Goal: Find specific page/section: Locate a particular part of the current website

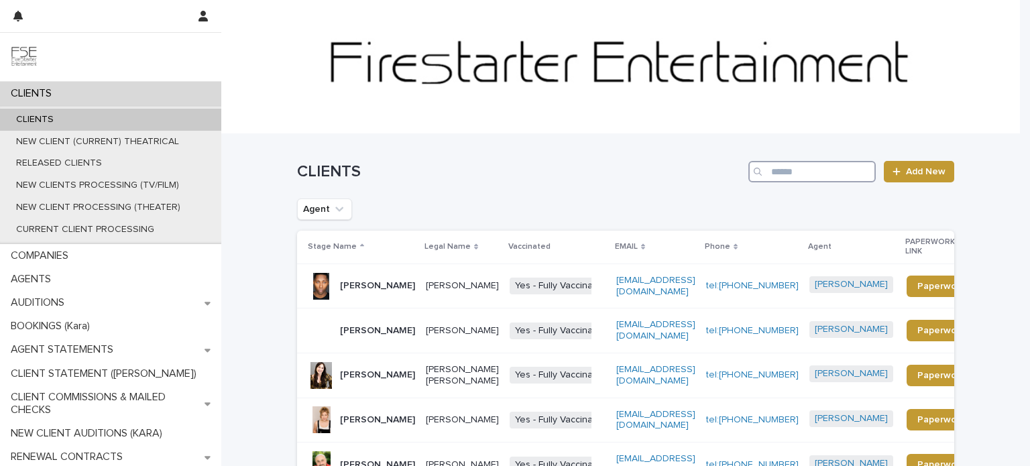
click at [797, 174] on input "Search" at bounding box center [812, 171] width 127 height 21
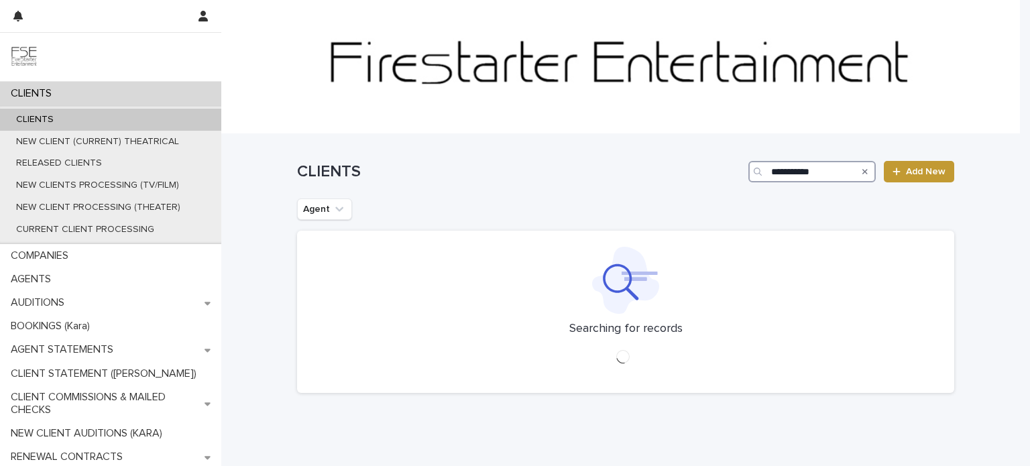
type input "**********"
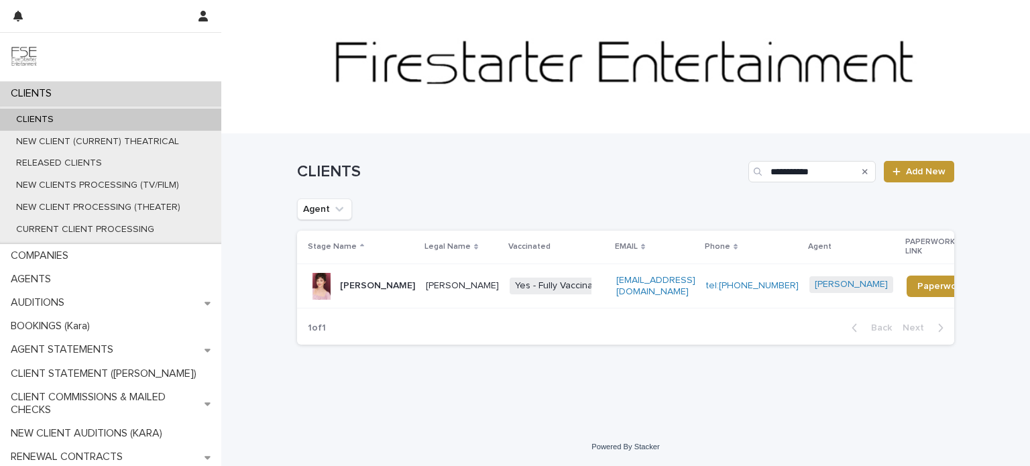
click at [421, 288] on td "[PERSON_NAME]" at bounding box center [463, 286] width 84 height 45
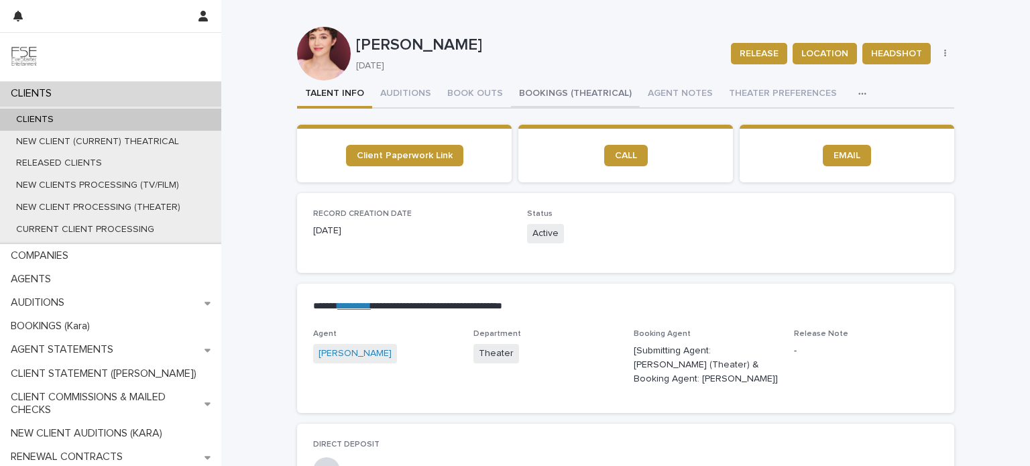
click at [547, 95] on button "BOOKINGS (THEATRICAL)" at bounding box center [575, 95] width 129 height 28
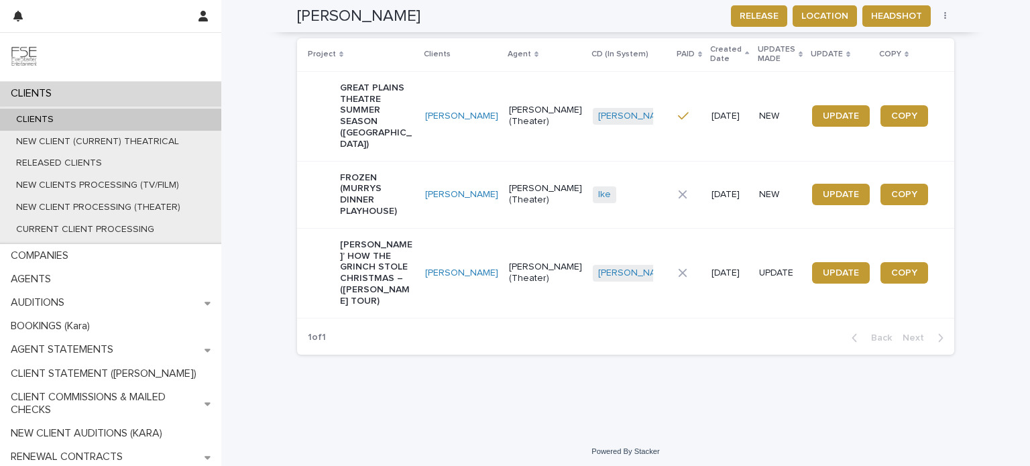
scroll to position [213, 0]
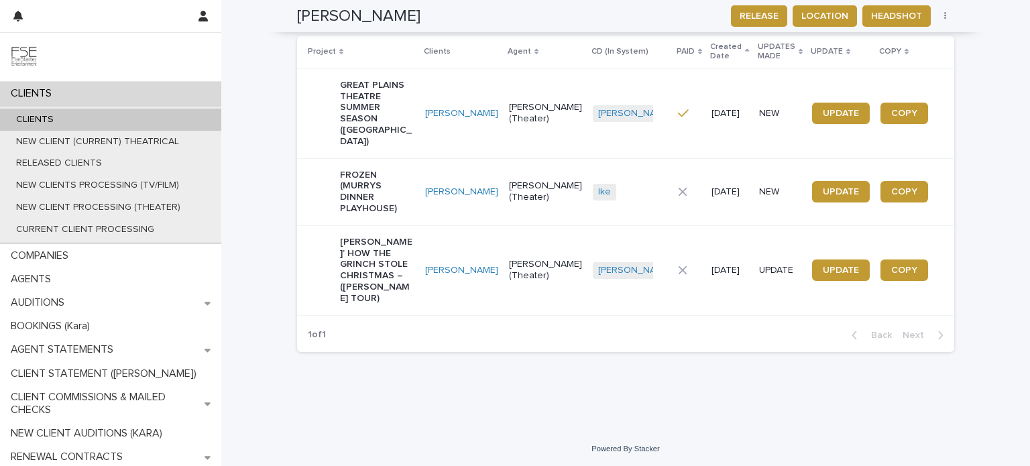
click at [449, 209] on td "[PERSON_NAME]" at bounding box center [462, 191] width 84 height 67
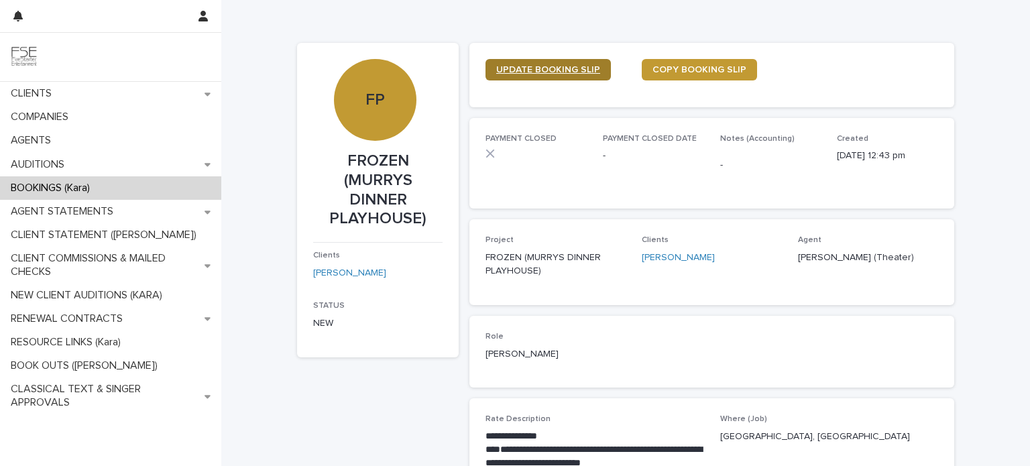
click at [515, 68] on span "UPDATE BOOKING SLIP" at bounding box center [548, 69] width 104 height 9
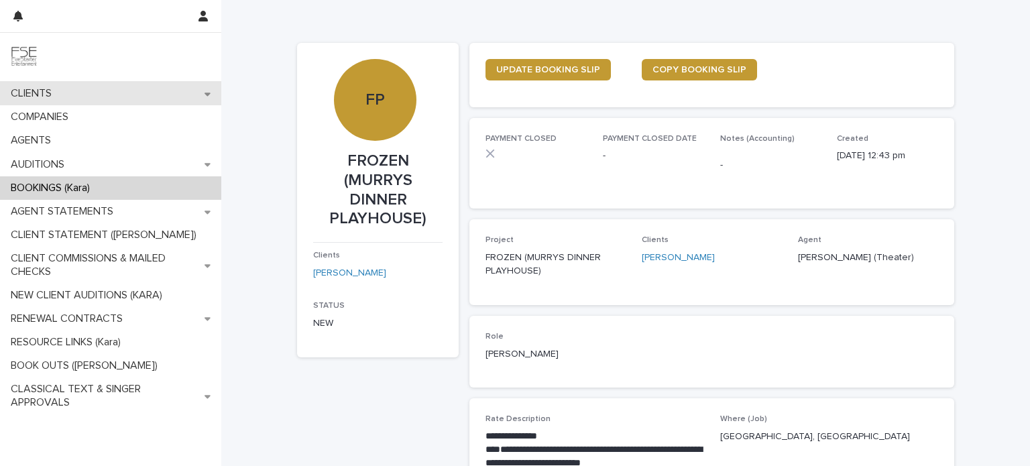
click at [62, 91] on p "CLIENTS" at bounding box center [33, 93] width 57 height 13
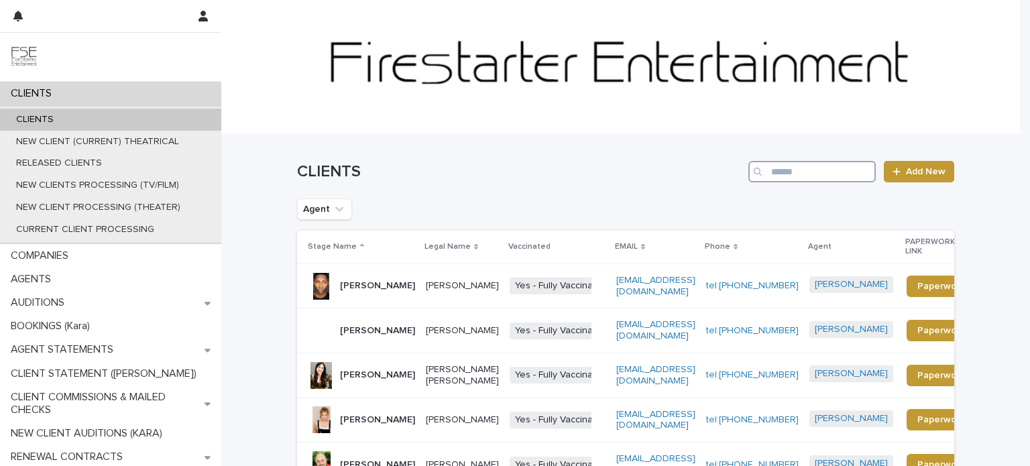
click at [785, 176] on input "Search" at bounding box center [812, 171] width 127 height 21
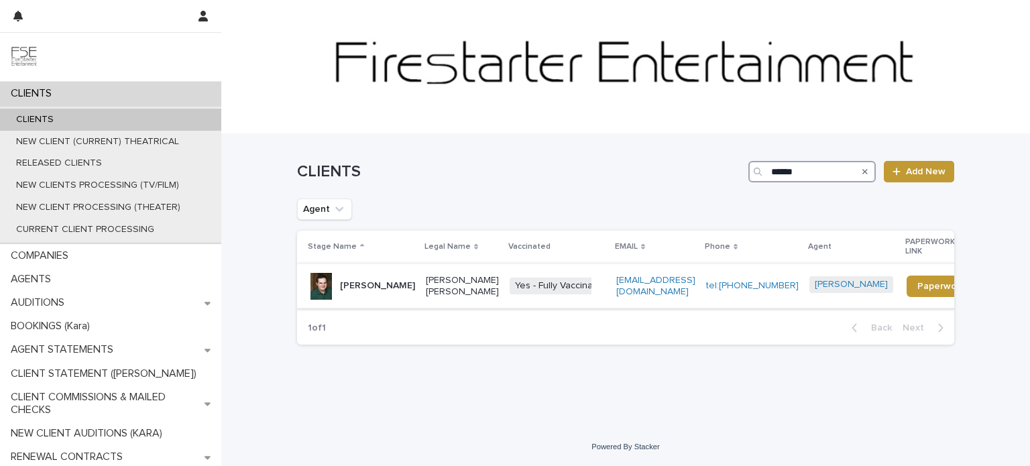
type input "******"
click at [395, 292] on p "[PERSON_NAME]" at bounding box center [377, 285] width 75 height 11
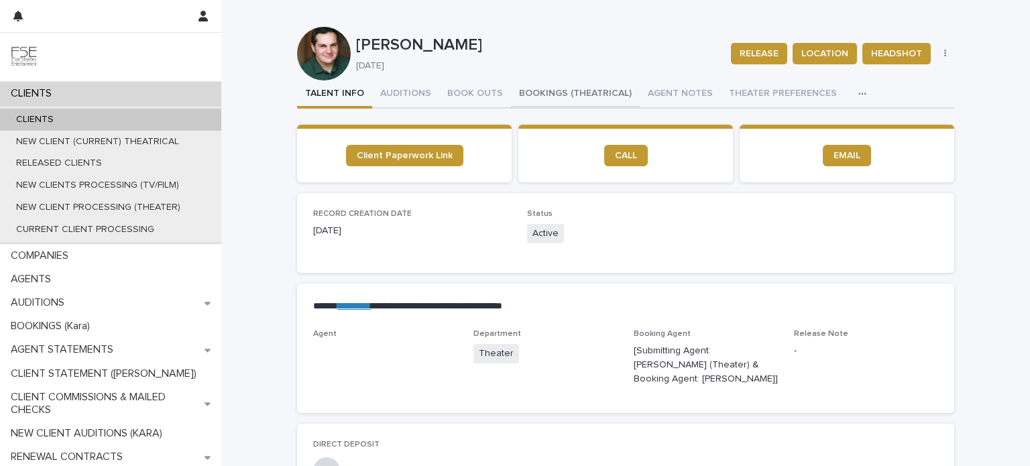
click at [539, 91] on button "BOOKINGS (THEATRICAL)" at bounding box center [575, 95] width 129 height 28
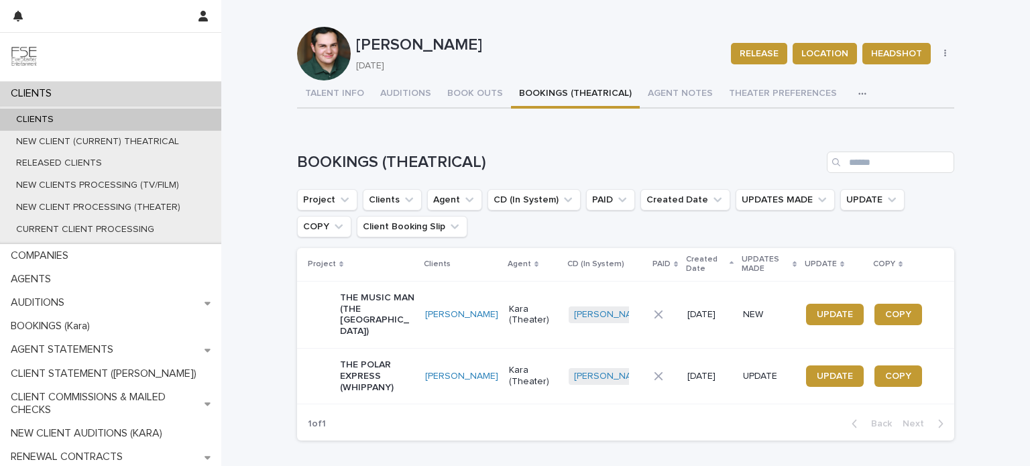
click at [400, 386] on p "THE POLAR EXPRESS (WHIPPANY)" at bounding box center [377, 377] width 74 height 34
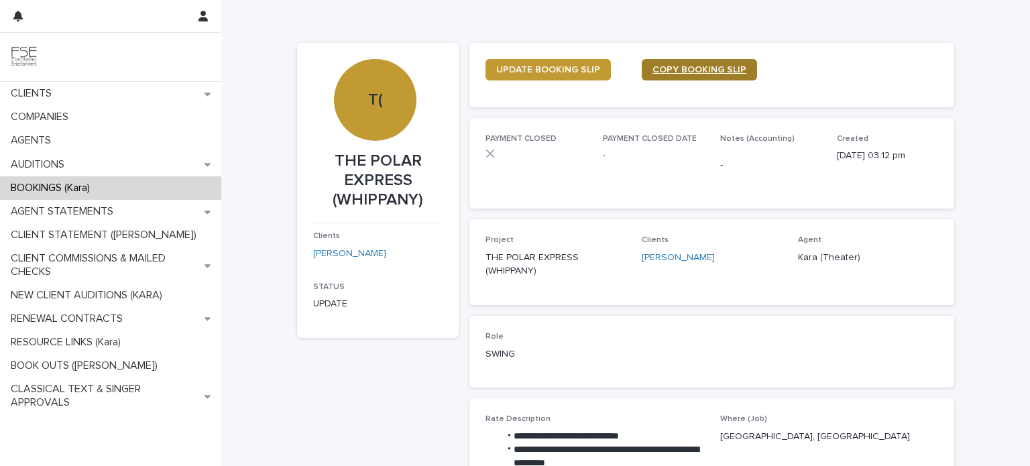
click at [691, 68] on span "COPY BOOKING SLIP" at bounding box center [700, 69] width 94 height 9
